Goal: Task Accomplishment & Management: Complete application form

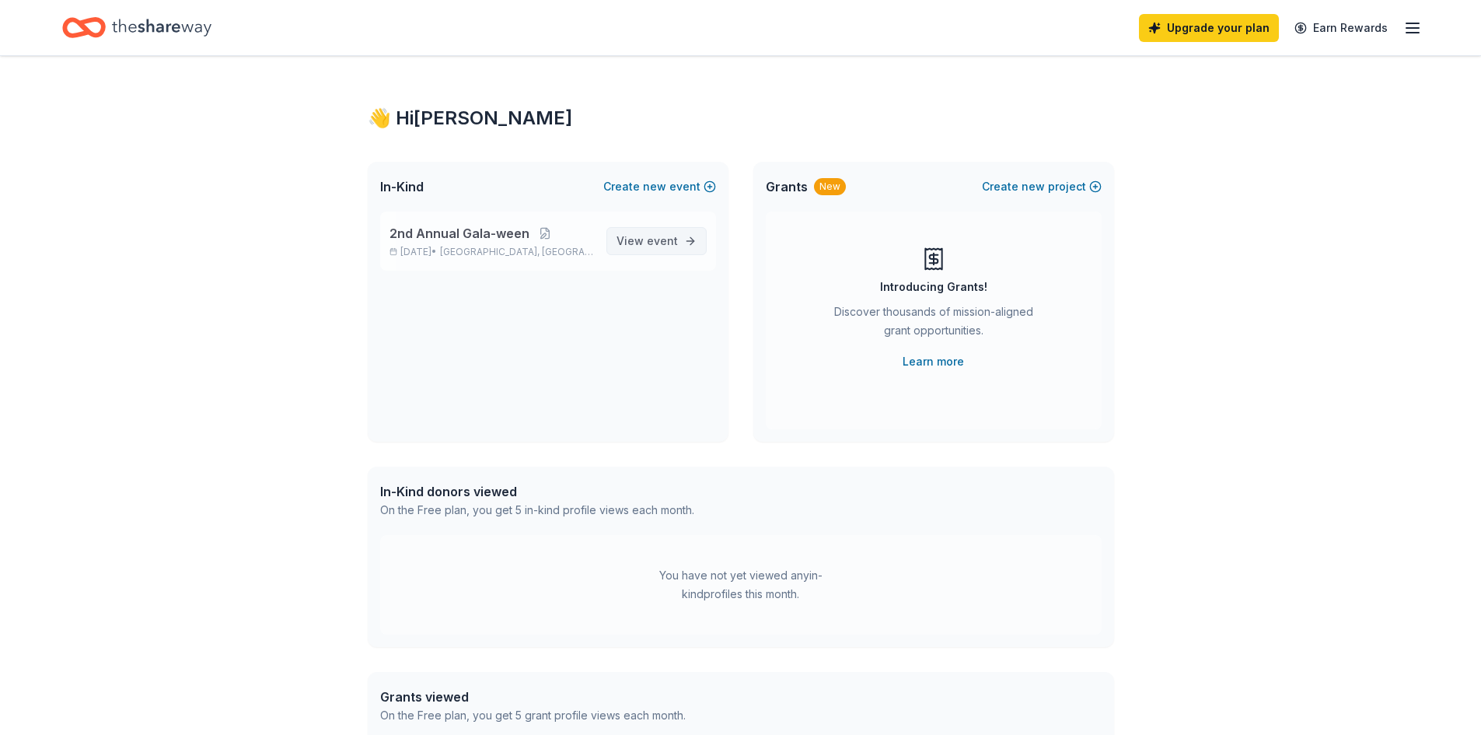
click at [647, 252] on link "View event" at bounding box center [656, 241] width 100 height 28
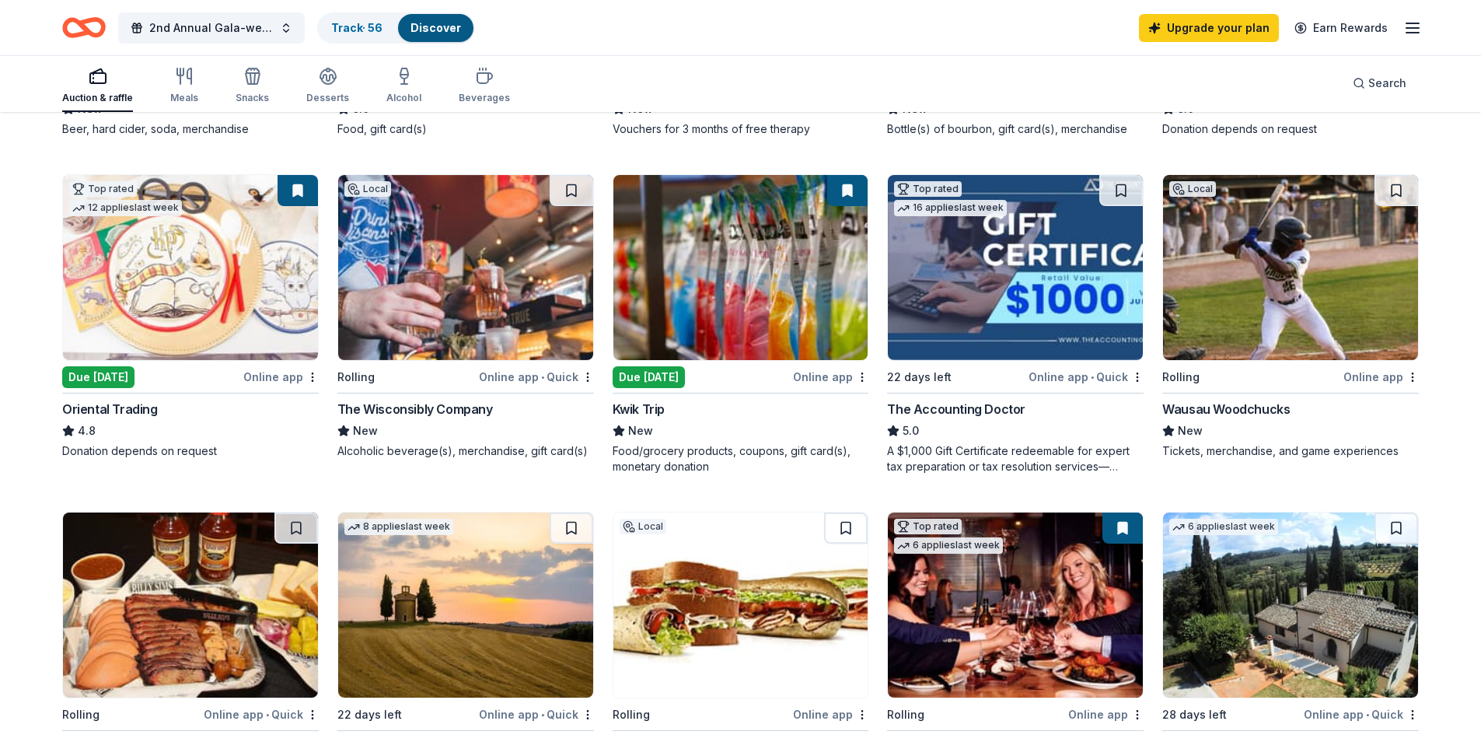
scroll to position [622, 0]
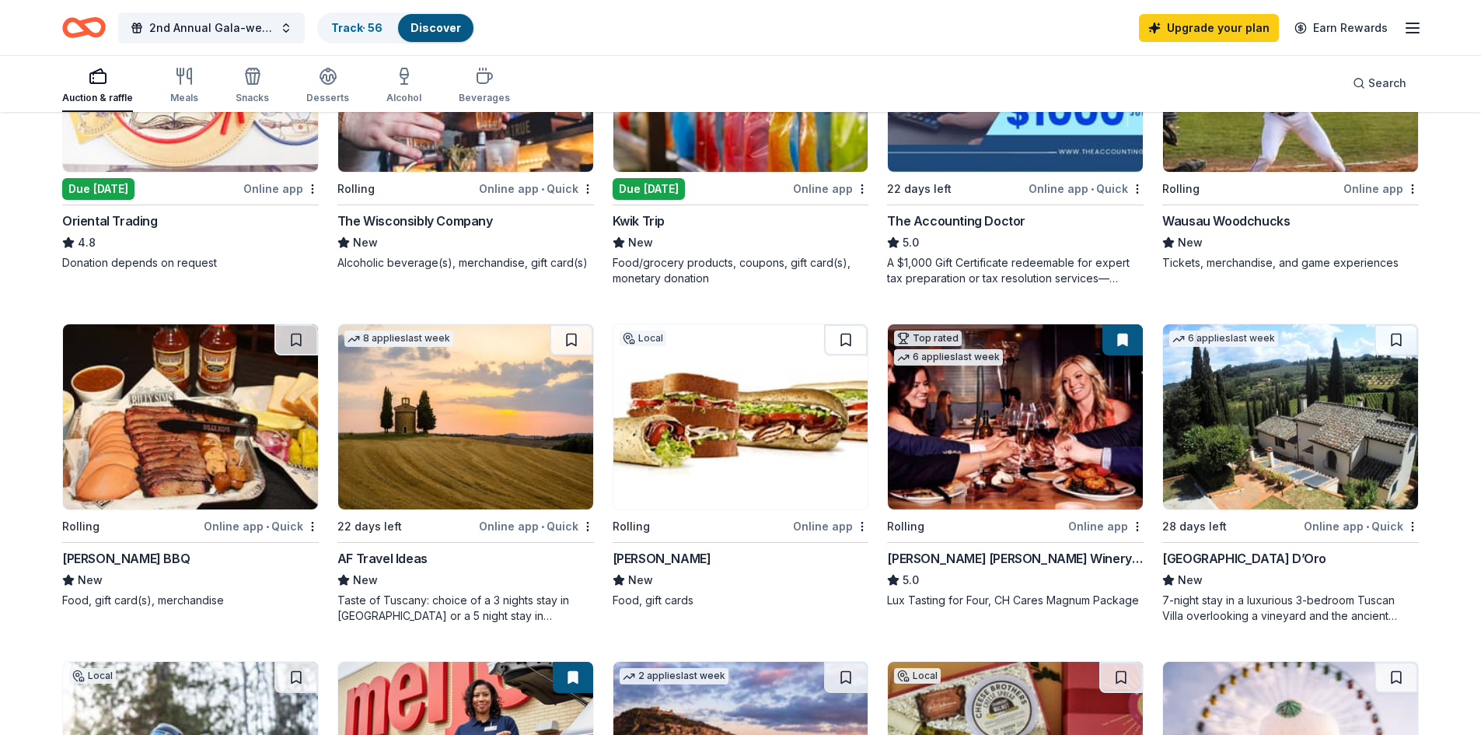
click at [513, 190] on div "Online app • Quick" at bounding box center [536, 188] width 115 height 19
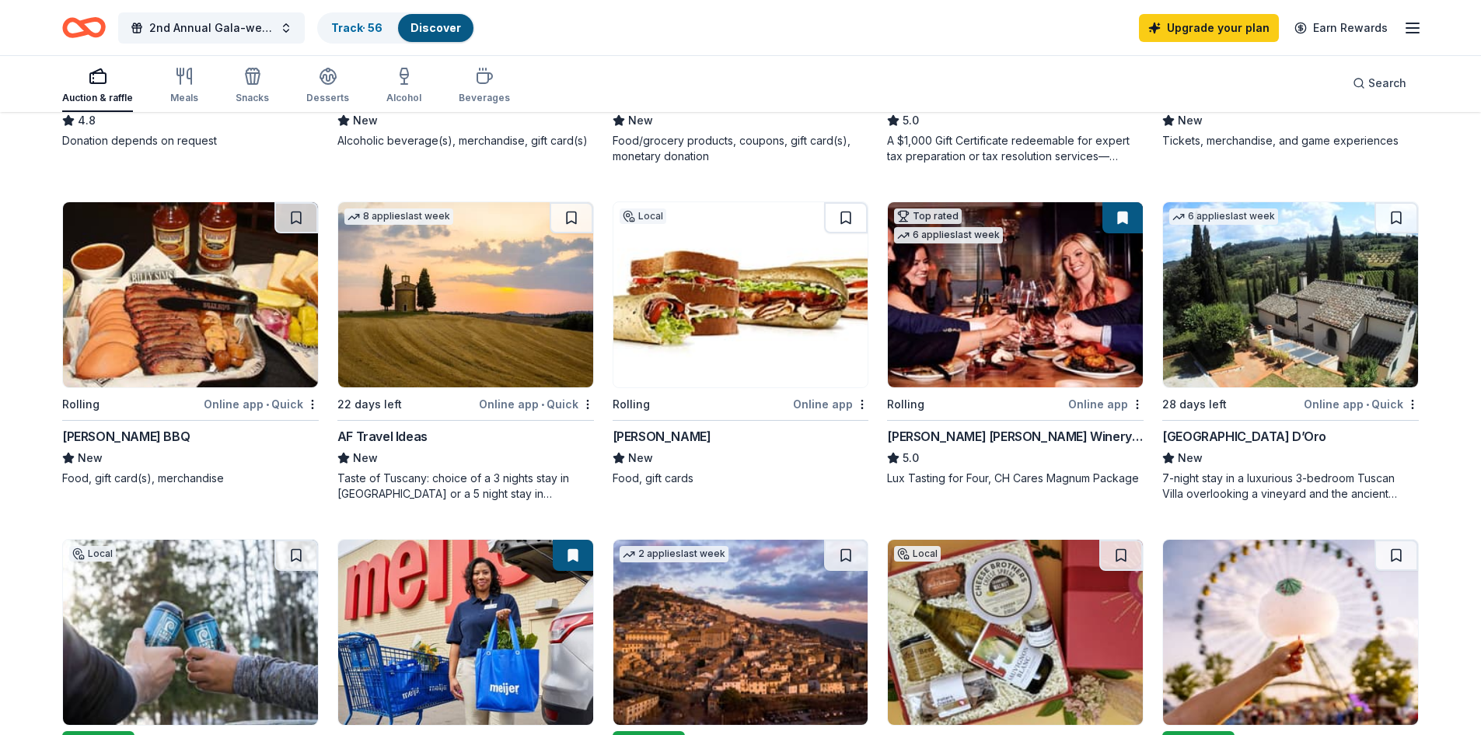
scroll to position [700, 0]
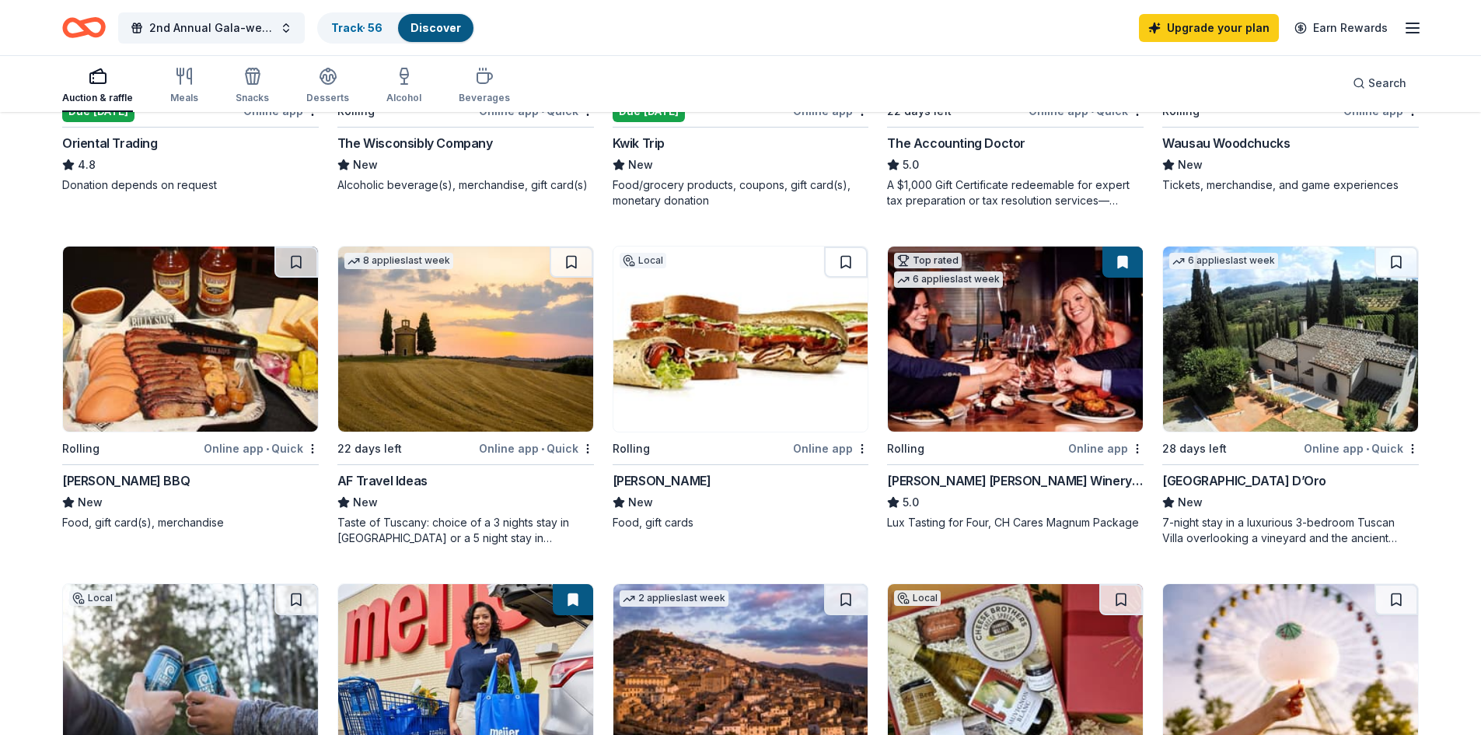
click at [1019, 387] on img at bounding box center [1015, 338] width 255 height 185
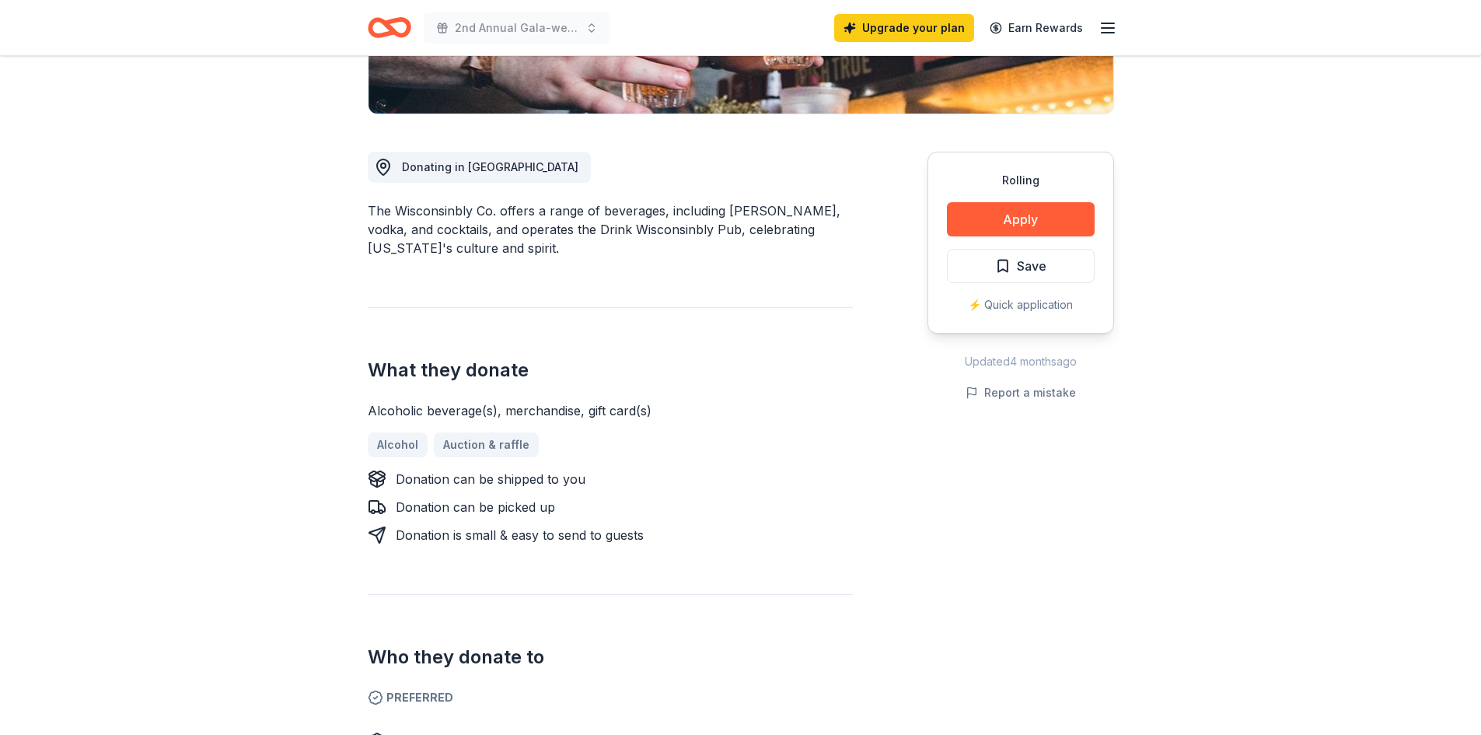
scroll to position [389, 0]
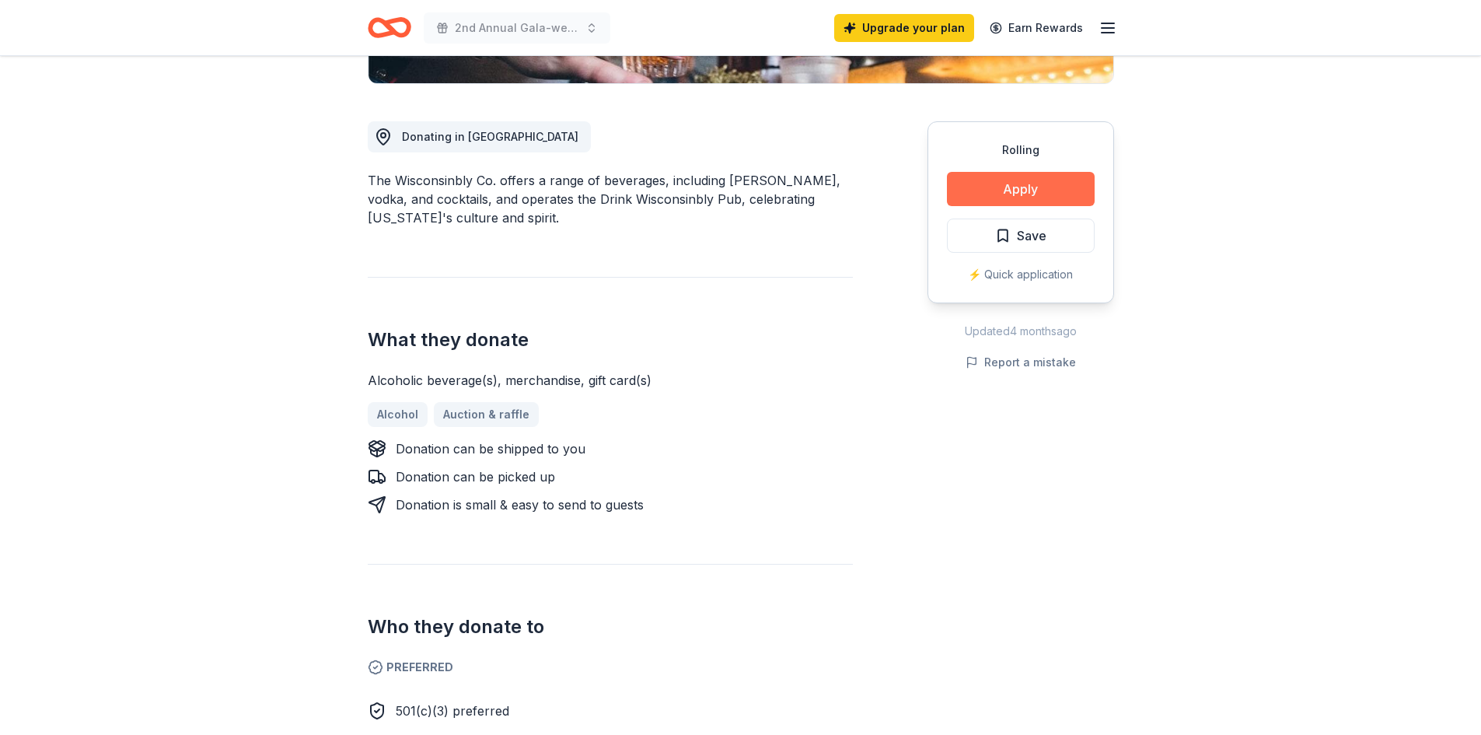
click at [1014, 183] on button "Apply" at bounding box center [1021, 189] width 148 height 34
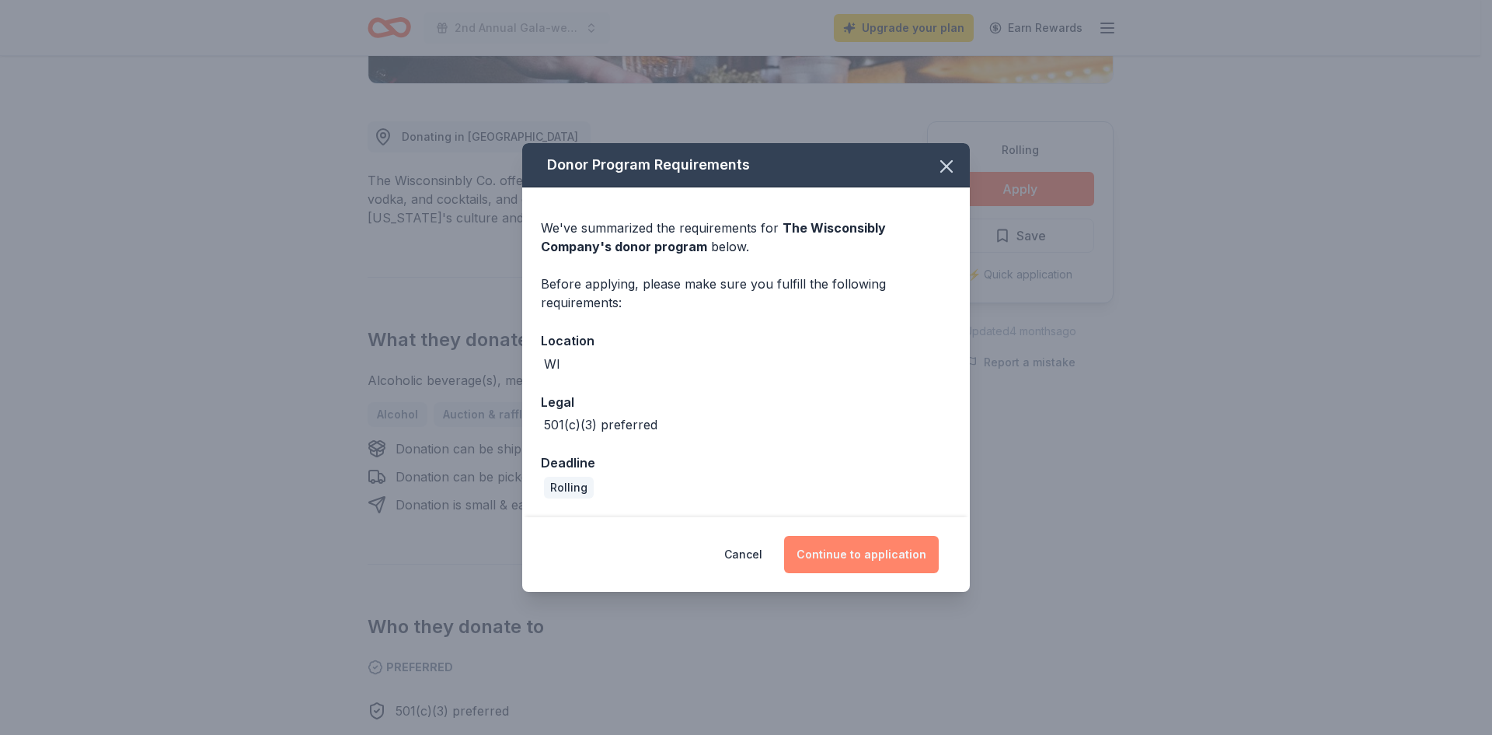
click at [849, 553] on button "Continue to application" at bounding box center [861, 554] width 155 height 37
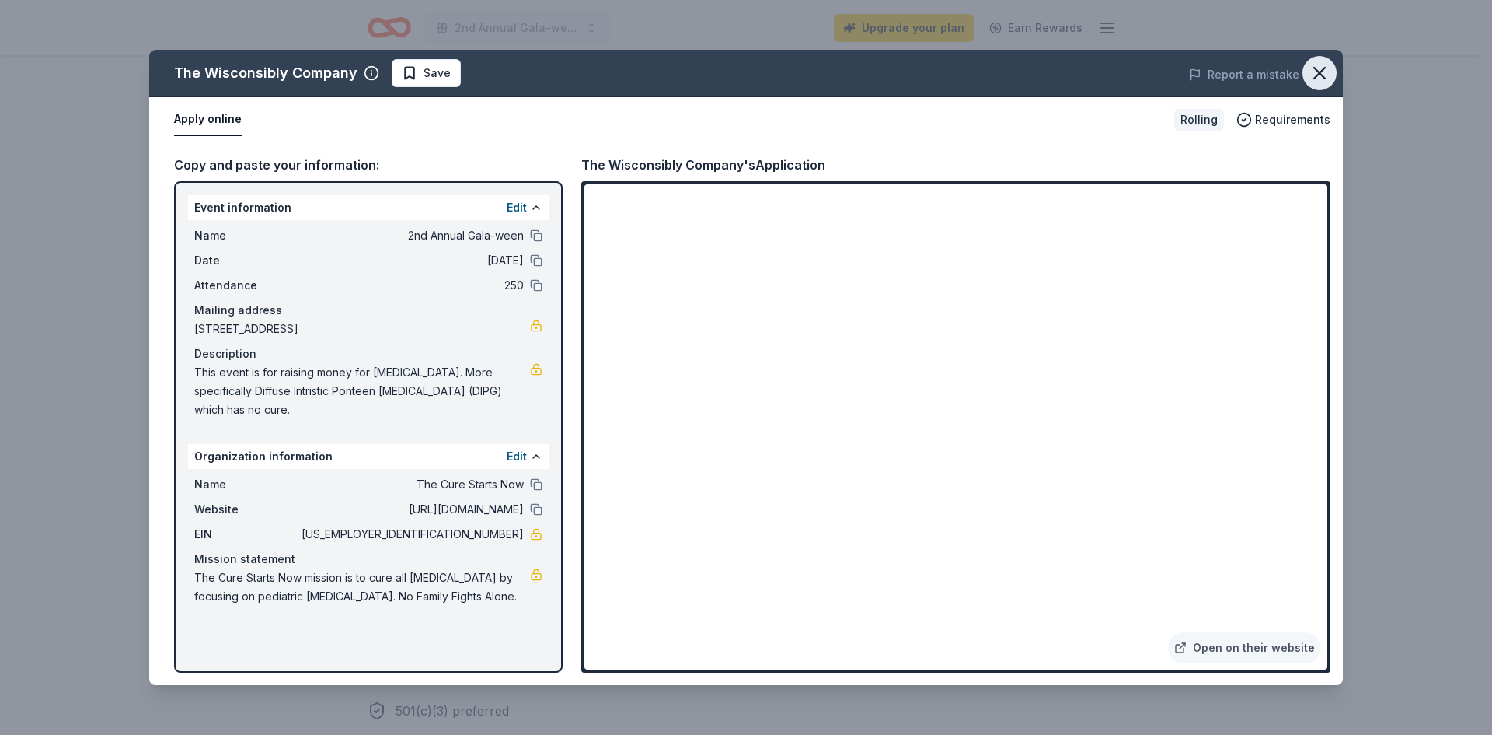
click at [1314, 79] on icon "button" at bounding box center [1320, 73] width 22 height 22
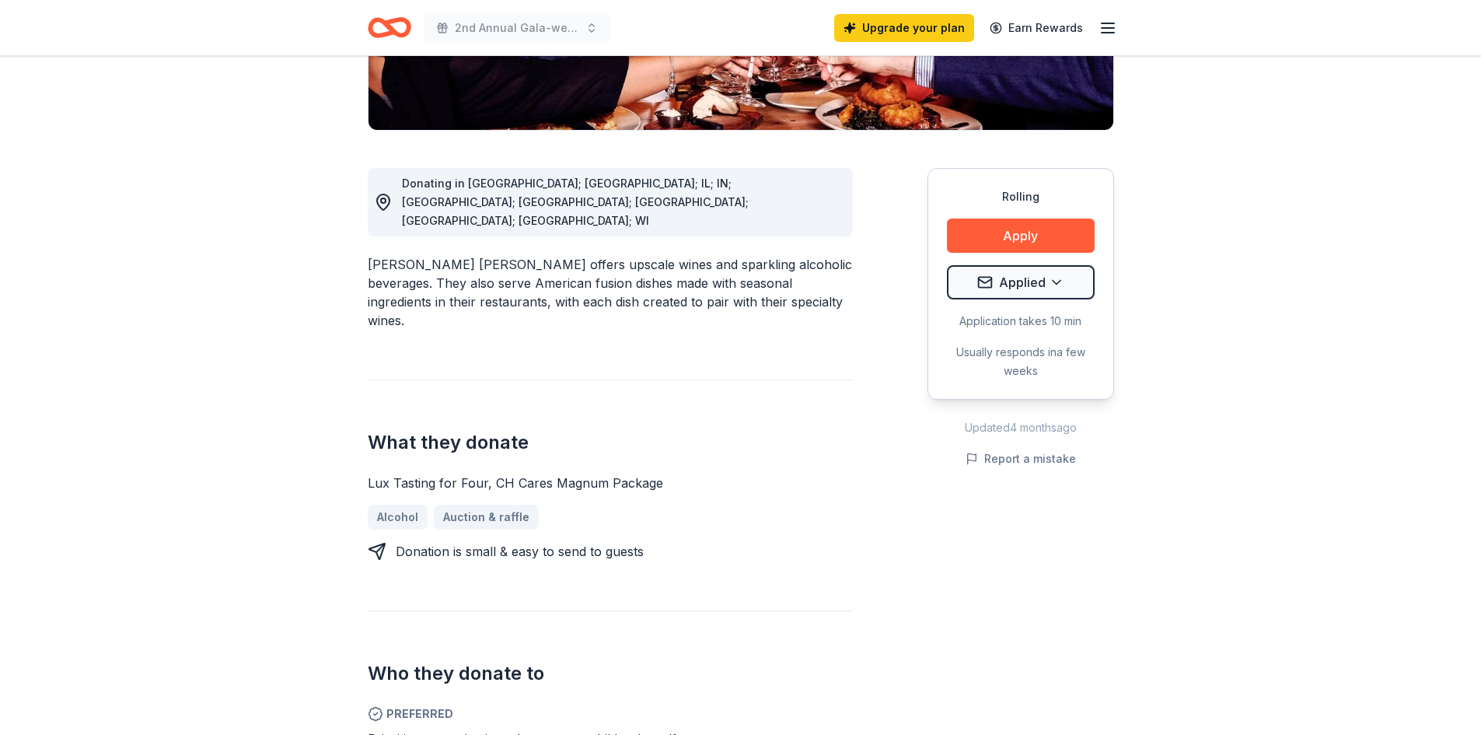
scroll to position [466, 0]
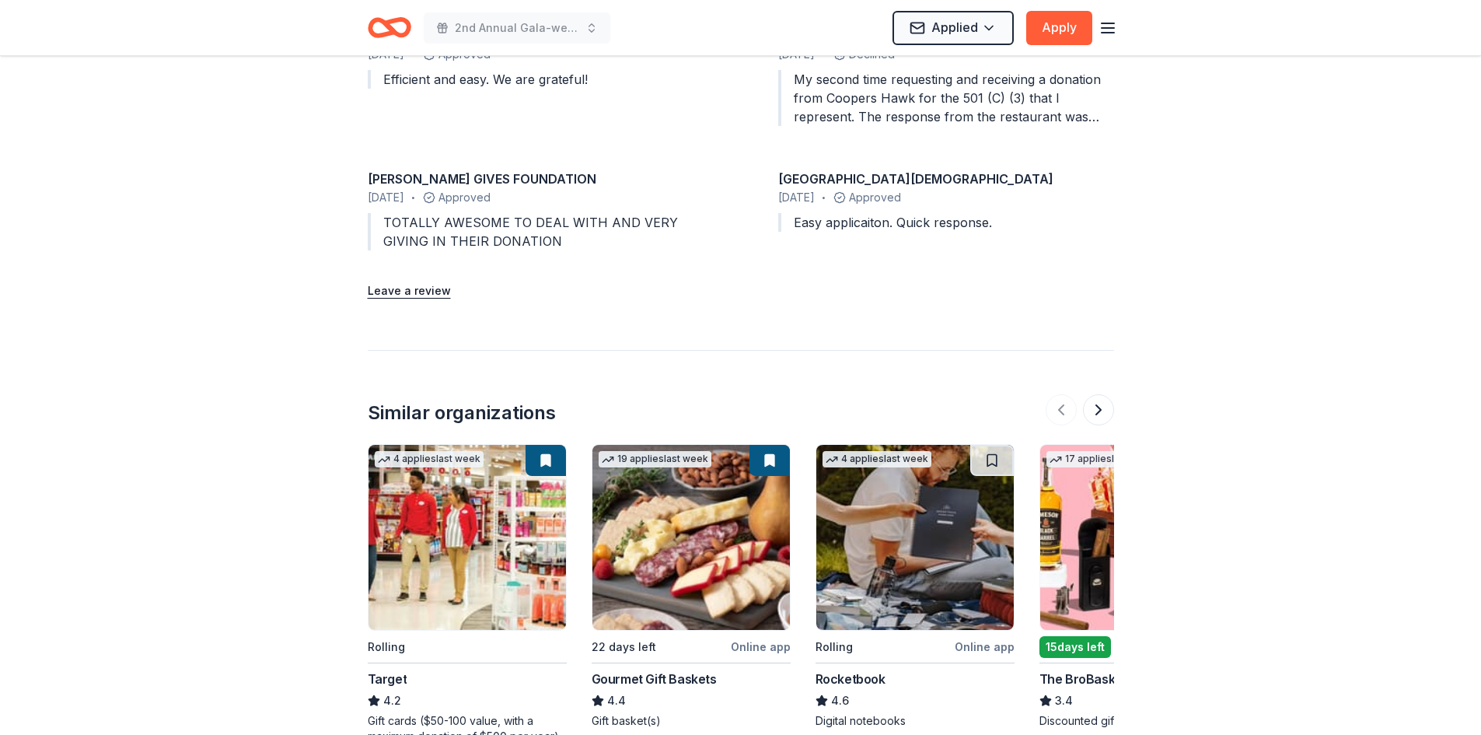
scroll to position [1651, 0]
